Goal: Information Seeking & Learning: Learn about a topic

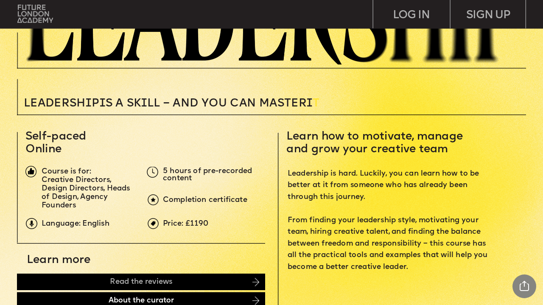
scroll to position [153, 0]
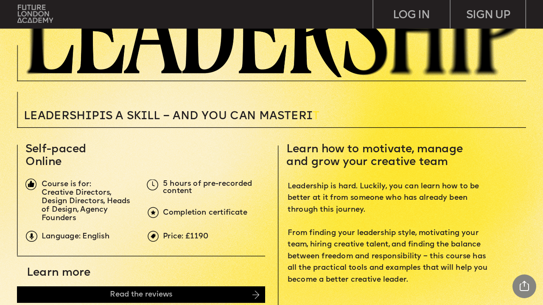
click at [32, 182] on img at bounding box center [30, 183] width 11 height 11
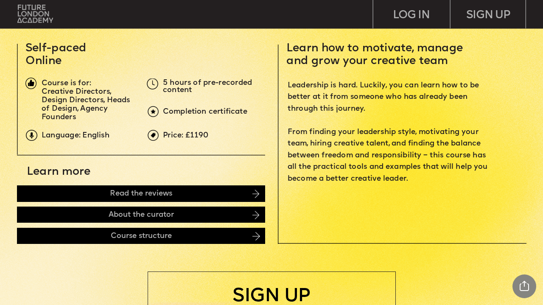
scroll to position [252, 0]
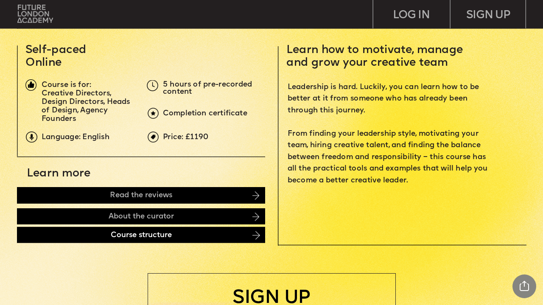
click at [134, 239] on div "Course structure" at bounding box center [141, 235] width 248 height 16
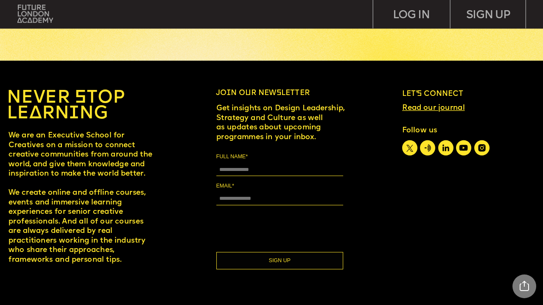
scroll to position [3390, 0]
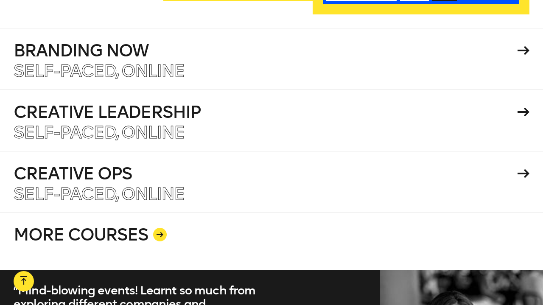
scroll to position [1424, 0]
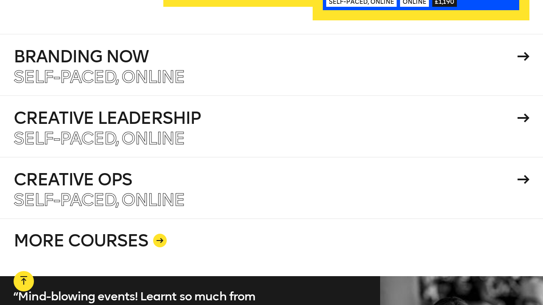
click at [136, 219] on link "MORE COURSES" at bounding box center [271, 247] width 515 height 58
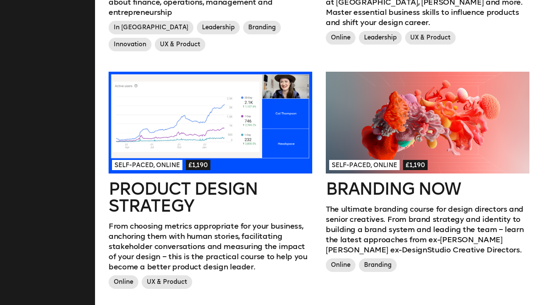
scroll to position [735, 0]
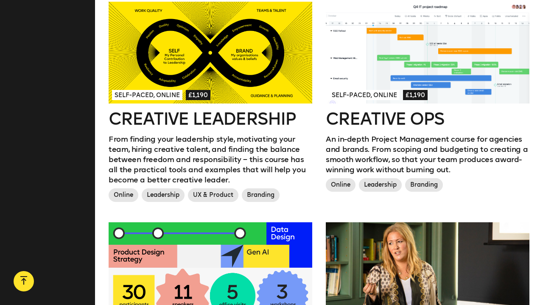
click at [383, 78] on div at bounding box center [427, 53] width 203 height 102
